Goal: Task Accomplishment & Management: Use online tool/utility

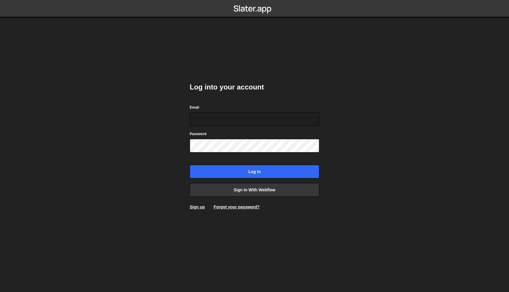
click at [254, 0] on com-1password-button at bounding box center [254, 0] width 0 height 0
type input "nick@rockagency.com.au"
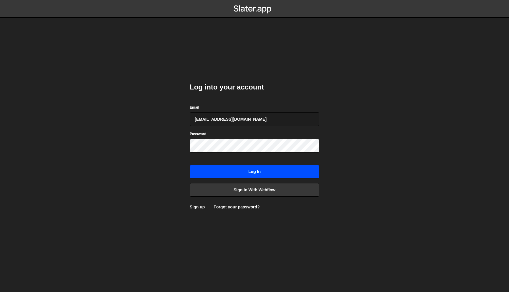
click at [228, 171] on input "Log in" at bounding box center [254, 172] width 129 height 14
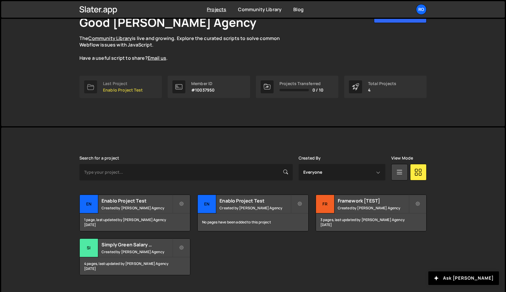
scroll to position [42, 0]
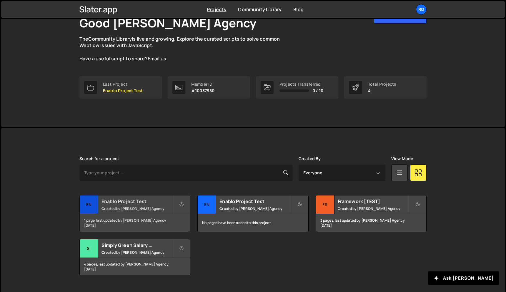
click at [135, 202] on h2 "Enablo Project Test" at bounding box center [137, 201] width 71 height 6
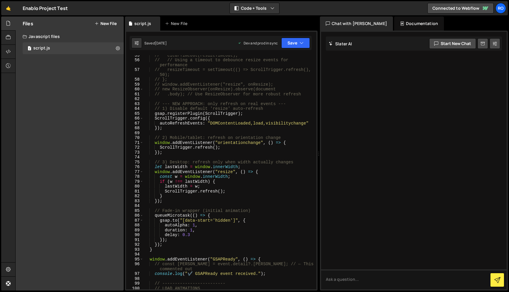
scroll to position [299, 0]
click at [101, 22] on button "New File" at bounding box center [105, 23] width 22 height 5
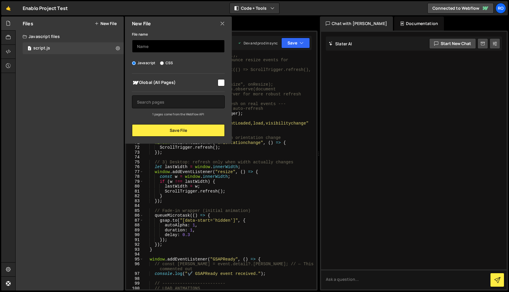
click at [180, 46] on input "text" at bounding box center [178, 46] width 93 height 13
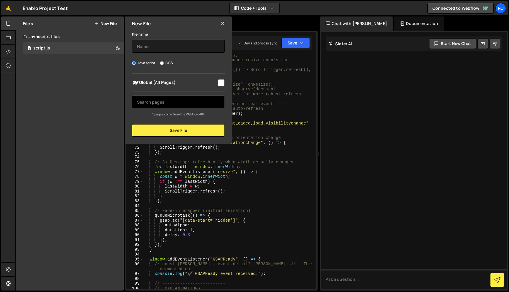
click at [152, 103] on input "text" at bounding box center [178, 101] width 93 height 13
click at [224, 24] on icon at bounding box center [222, 23] width 5 height 6
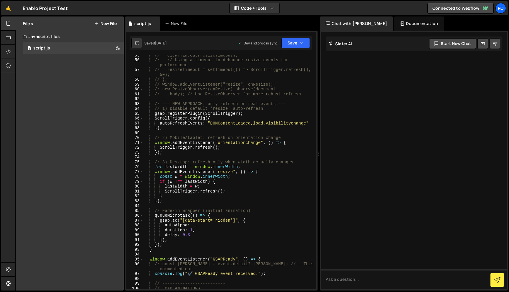
drag, startPoint x: 45, startPoint y: 33, endPoint x: 34, endPoint y: 36, distance: 11.5
click at [44, 33] on div "Javascript files" at bounding box center [70, 37] width 108 height 12
click at [9, 38] on icon at bounding box center [8, 37] width 5 height 6
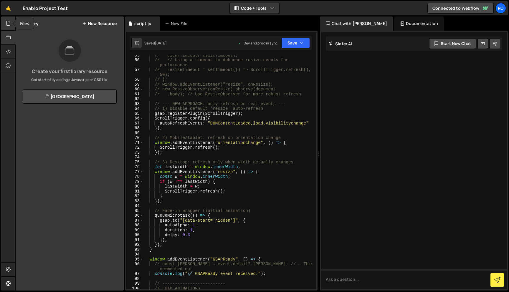
click at [9, 27] on div at bounding box center [8, 23] width 14 height 14
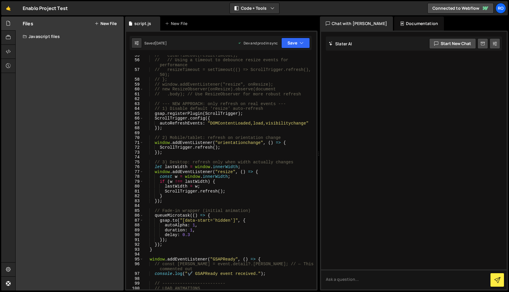
click at [103, 25] on button "New File" at bounding box center [105, 23] width 22 height 5
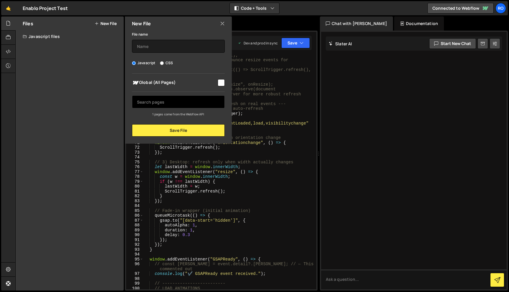
click at [159, 107] on input "text" at bounding box center [178, 101] width 93 height 13
click at [222, 24] on icon at bounding box center [222, 23] width 5 height 6
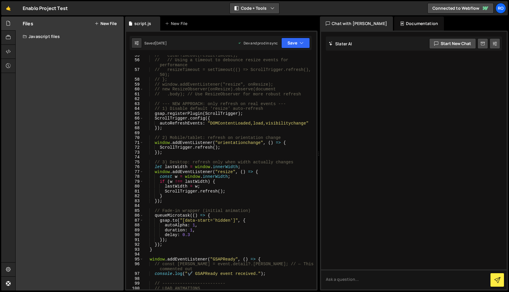
click at [275, 6] on button "Code + Tools" at bounding box center [254, 8] width 49 height 11
click at [46, 119] on div "Files New File Javascript files 1 script.js 0 CSS files Copy share link Edit Fi…" at bounding box center [70, 153] width 108 height 274
click at [7, 34] on icon at bounding box center [8, 37] width 5 height 6
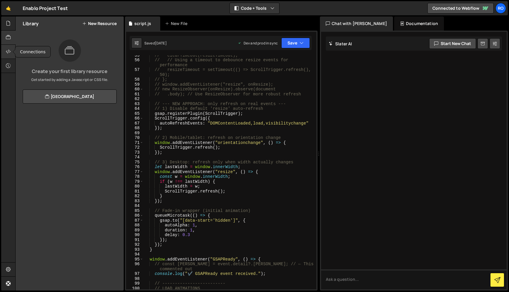
click at [5, 51] on div at bounding box center [8, 52] width 14 height 14
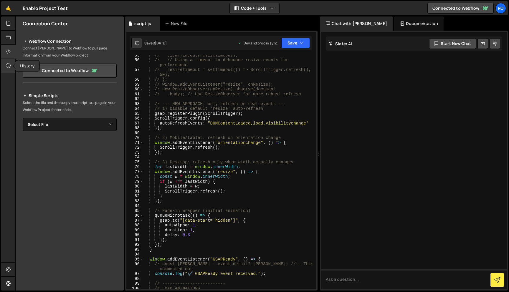
click at [5, 64] on div at bounding box center [8, 66] width 14 height 14
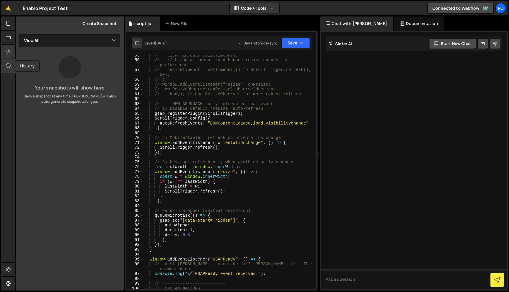
click at [5, 58] on div at bounding box center [8, 52] width 14 height 14
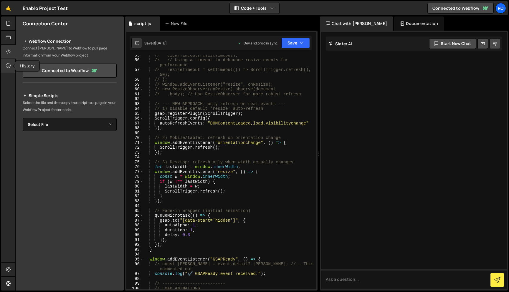
drag, startPoint x: 6, startPoint y: 66, endPoint x: 37, endPoint y: 62, distance: 31.9
click at [6, 66] on div at bounding box center [8, 66] width 14 height 14
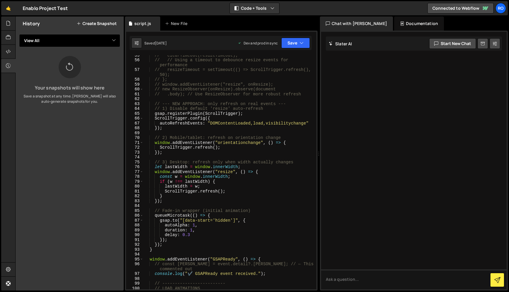
click at [83, 46] on select "View All script" at bounding box center [69, 40] width 101 height 13
click at [87, 23] on button "Create Snapshot" at bounding box center [97, 23] width 40 height 5
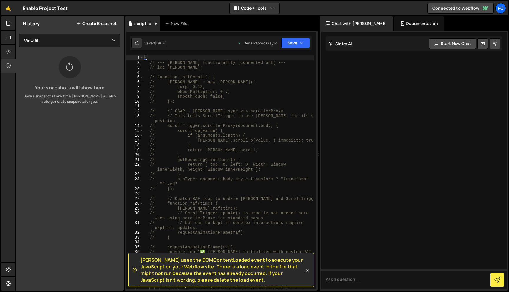
scroll to position [0, 0]
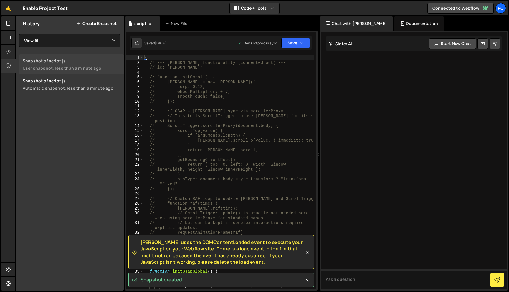
click at [71, 70] on div "User snapshot, less than a minute ago" at bounding box center [71, 68] width 97 height 6
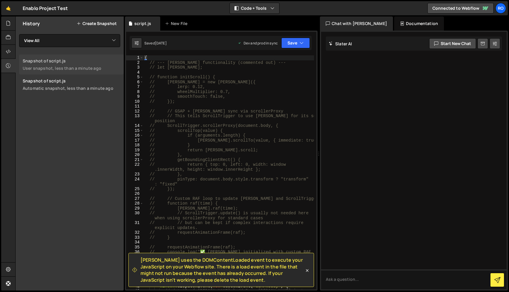
click at [62, 96] on div "History Create Snapshot View All script Snapshot of script.js User snapshot, le…" at bounding box center [70, 153] width 108 height 274
click at [4, 10] on link "🤙" at bounding box center [8, 8] width 14 height 14
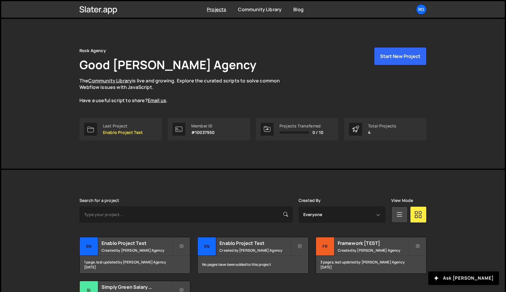
click at [262, 112] on div "Rock Agency Good Day, Nick Rock Agency The Community Library is live and growin…" at bounding box center [252, 82] width 347 height 71
click at [102, 12] on icon at bounding box center [98, 9] width 38 height 10
